Goal: Task Accomplishment & Management: Manage account settings

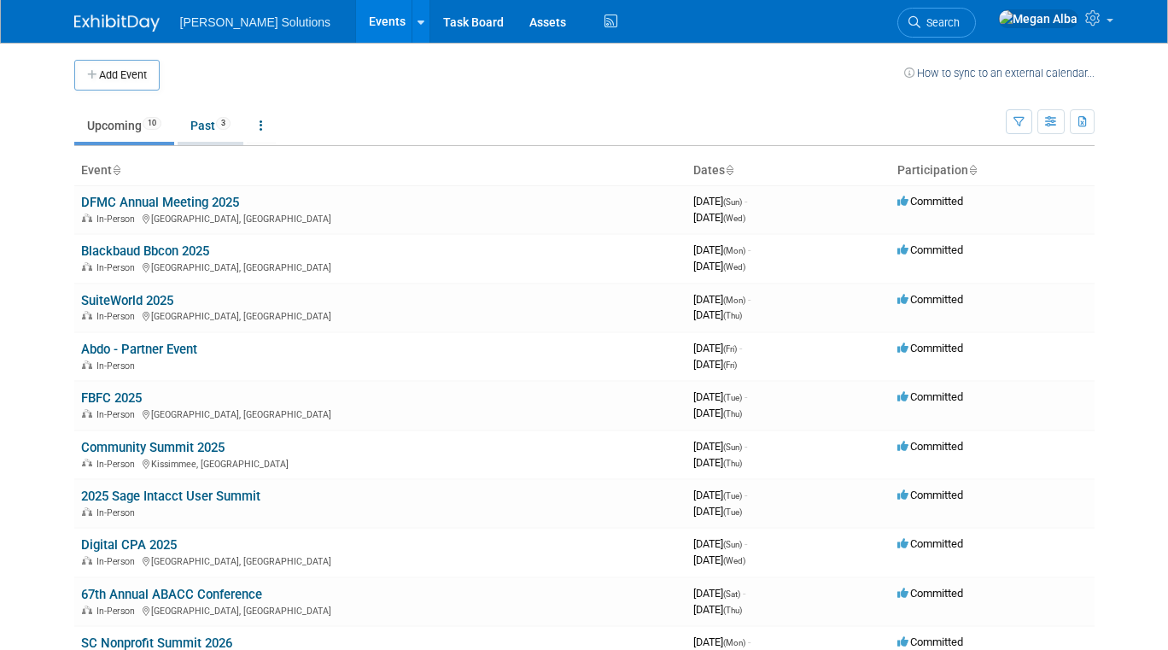
click at [198, 123] on link "Past 3" at bounding box center [211, 125] width 66 height 32
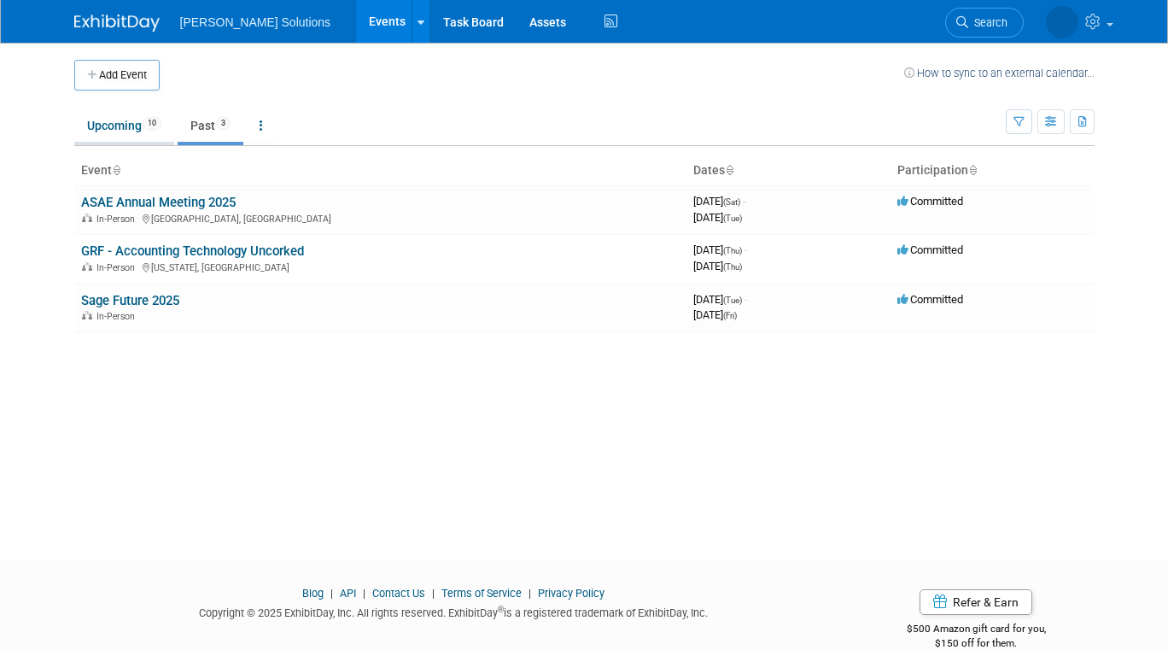
click at [114, 131] on link "Upcoming 10" at bounding box center [124, 125] width 100 height 32
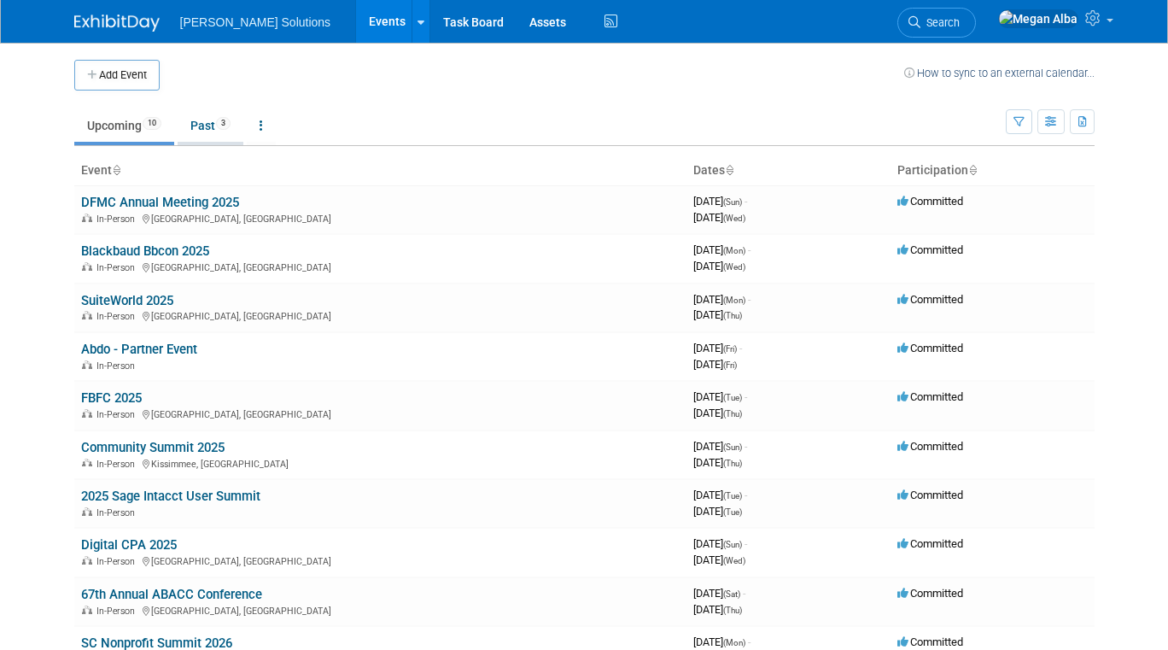
click at [210, 131] on link "Past 3" at bounding box center [211, 125] width 66 height 32
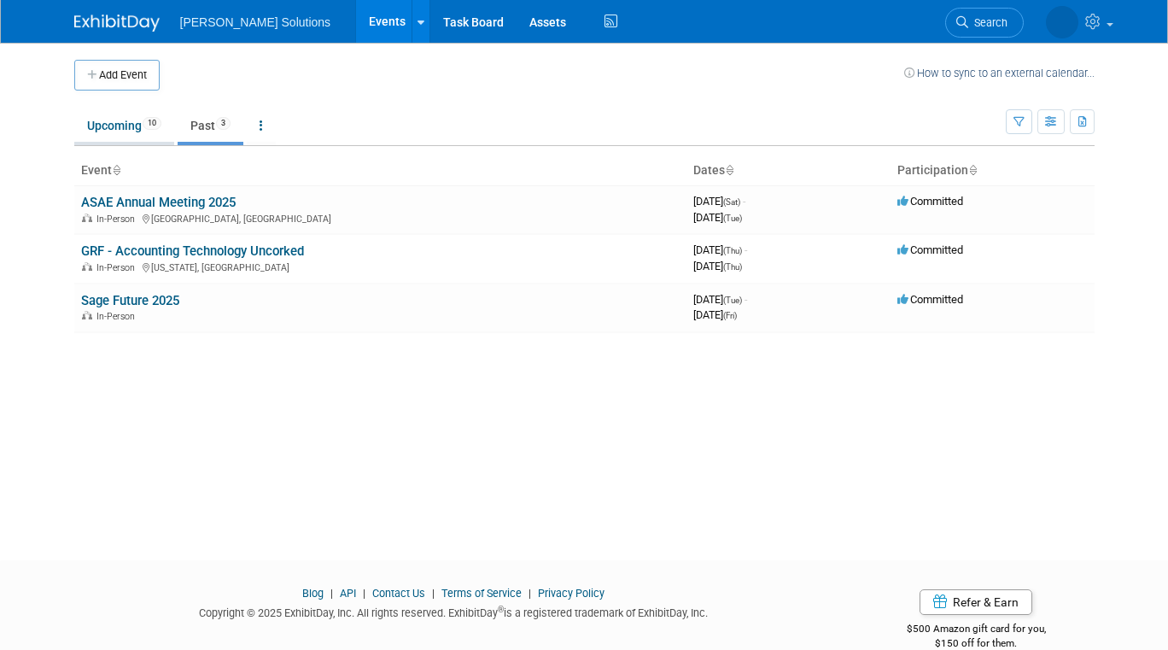
click at [119, 136] on link "Upcoming 10" at bounding box center [124, 125] width 100 height 32
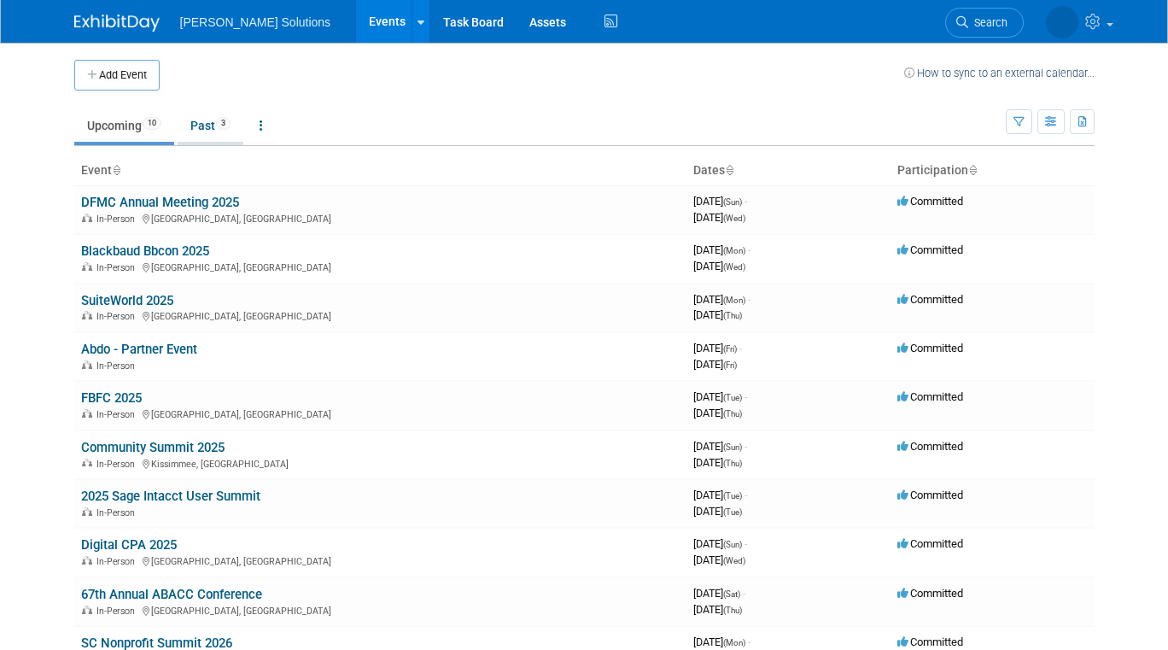
click at [197, 126] on link "Past 3" at bounding box center [211, 125] width 66 height 32
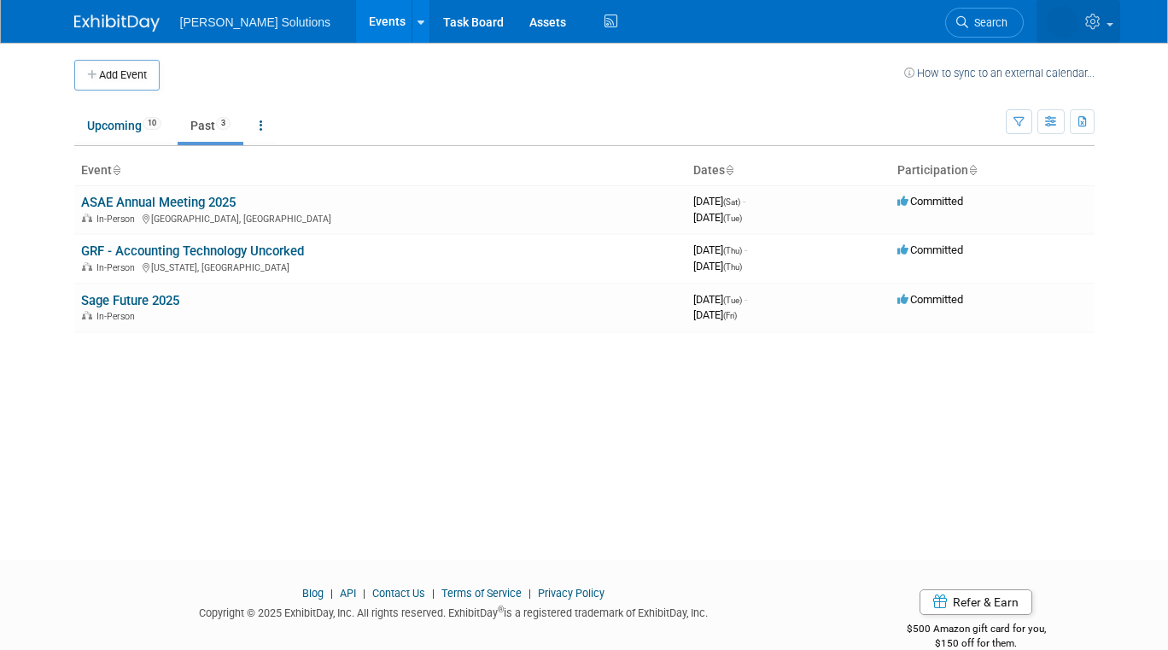
click at [1107, 23] on span at bounding box center [1110, 24] width 7 height 3
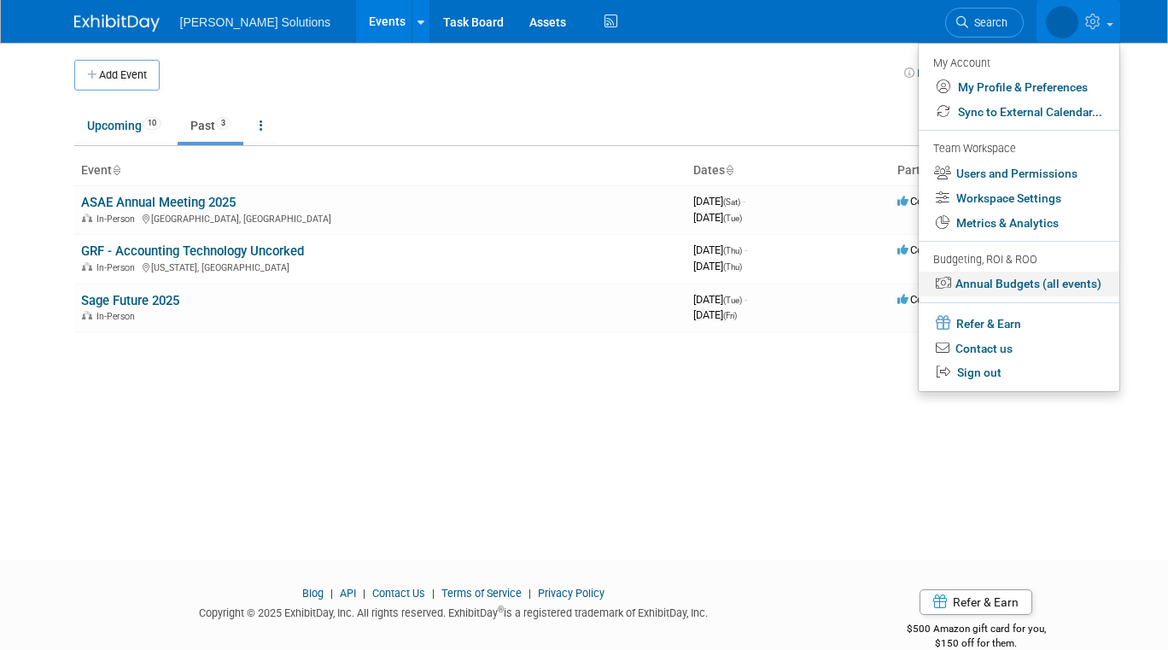
click at [992, 283] on link "Annual Budgets (all events)" at bounding box center [1019, 284] width 201 height 25
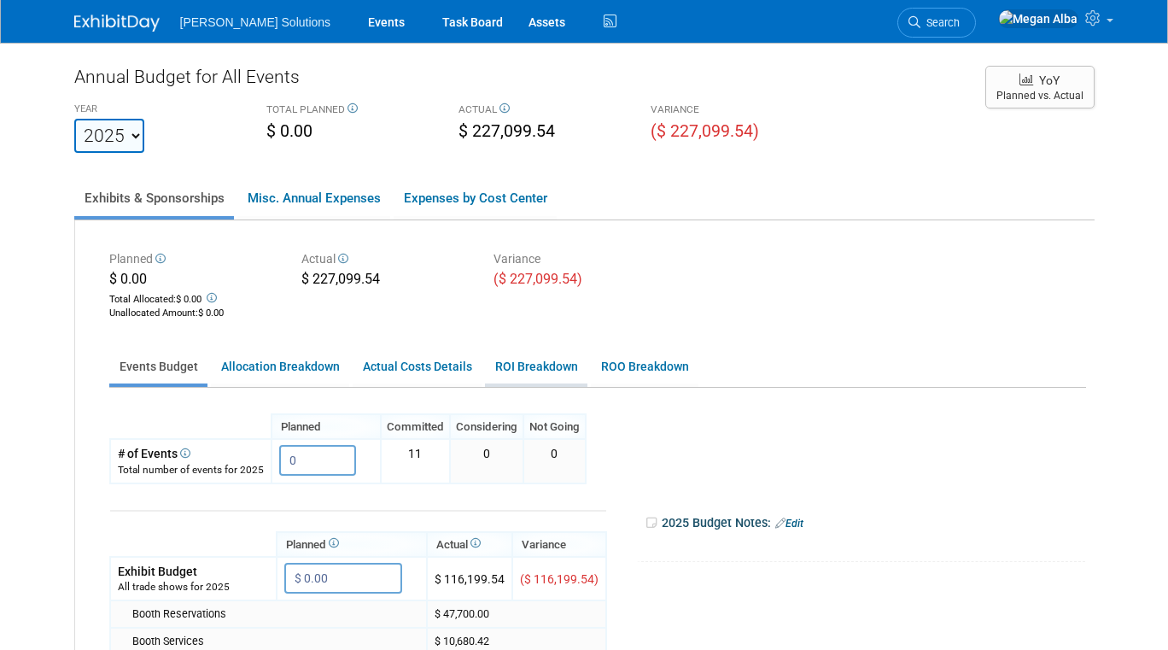
click at [528, 366] on link "ROI Breakdown" at bounding box center [536, 366] width 102 height 33
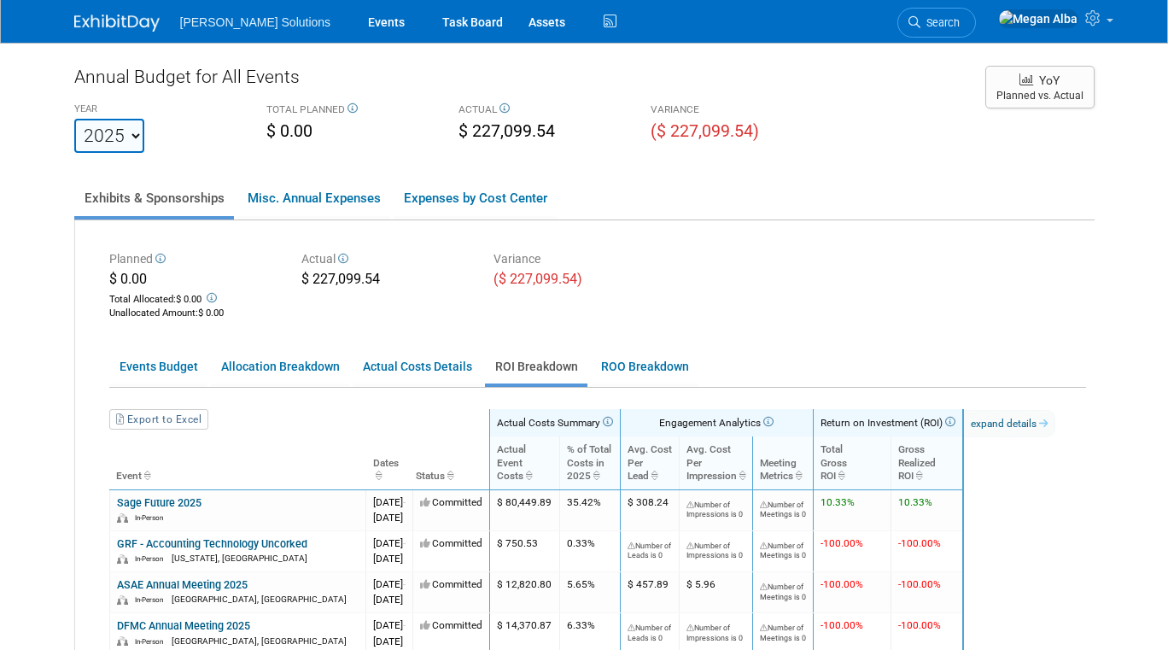
click at [125, 130] on select "2023 2024 2025 2026 2027 2028 2029 2030 2031" at bounding box center [109, 136] width 70 height 34
select select "2026"
click at [74, 119] on select "2023 2024 2025 2026 2027 2028 2029 2030 2031" at bounding box center [109, 136] width 70 height 34
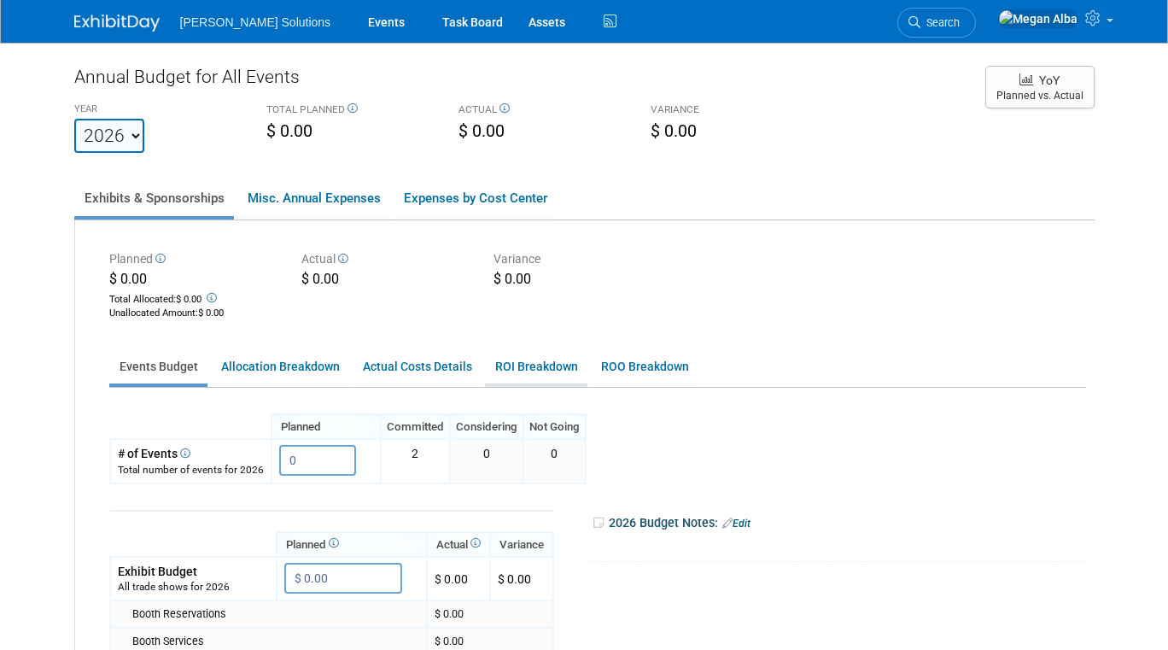
click at [543, 367] on link "ROI Breakdown" at bounding box center [536, 366] width 102 height 33
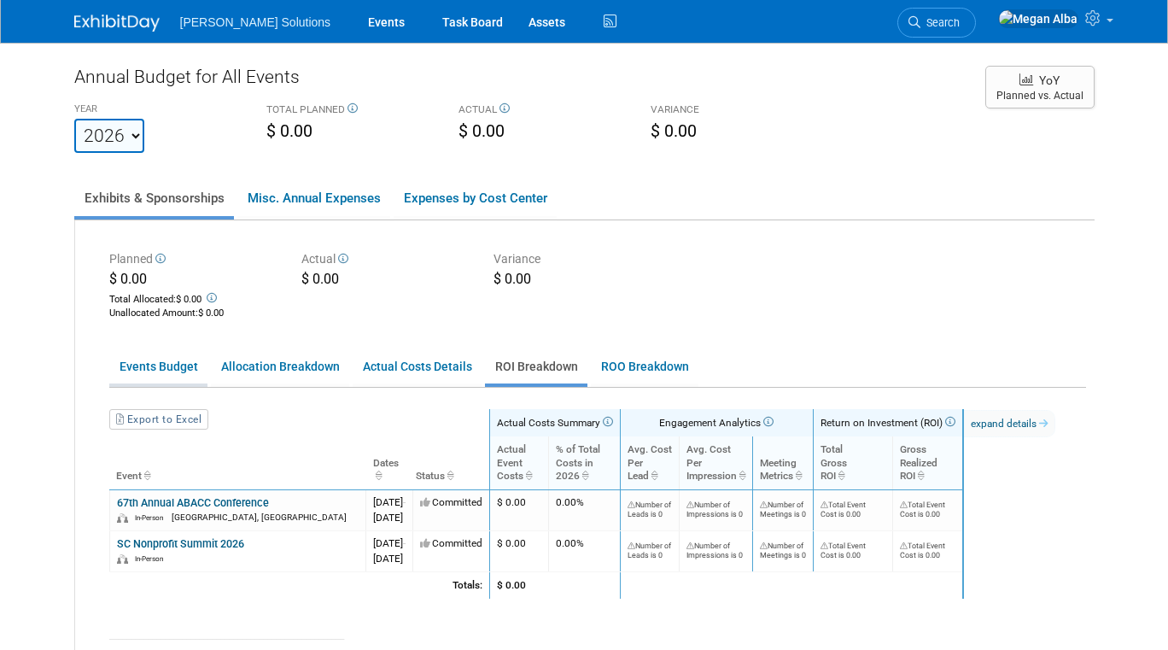
click at [167, 365] on link "Events Budget" at bounding box center [158, 366] width 98 height 33
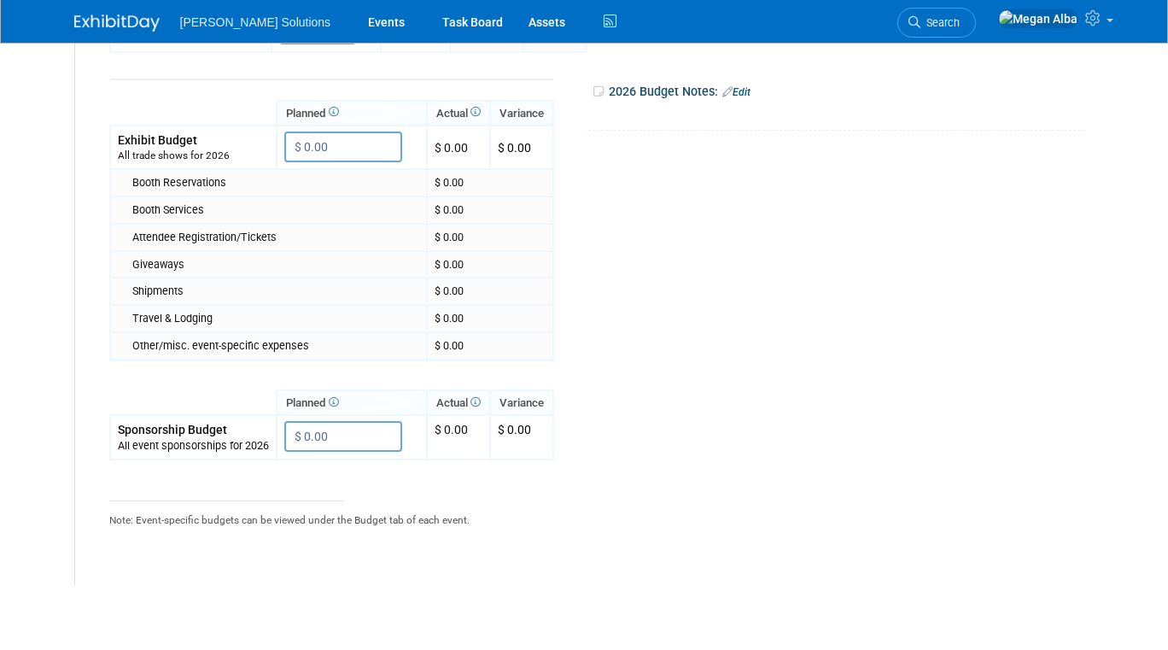
scroll to position [388, 0]
